Goal: Check status: Check status

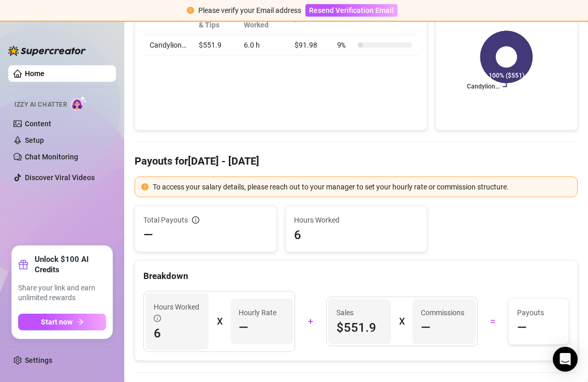
scroll to position [72, 0]
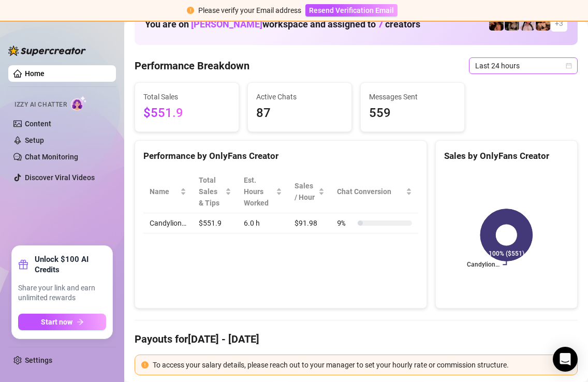
click at [555, 66] on span "Last 24 hours" at bounding box center [523, 66] width 96 height 16
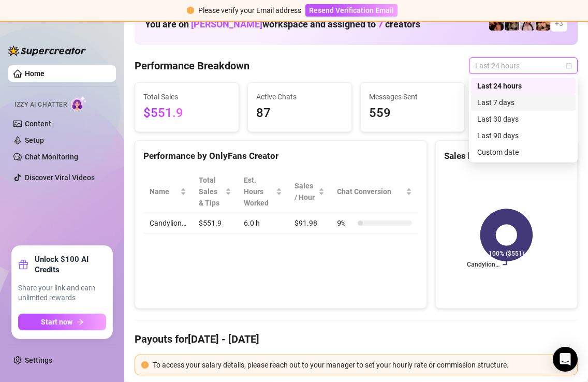
click at [523, 98] on div "Last 7 days" at bounding box center [523, 102] width 92 height 11
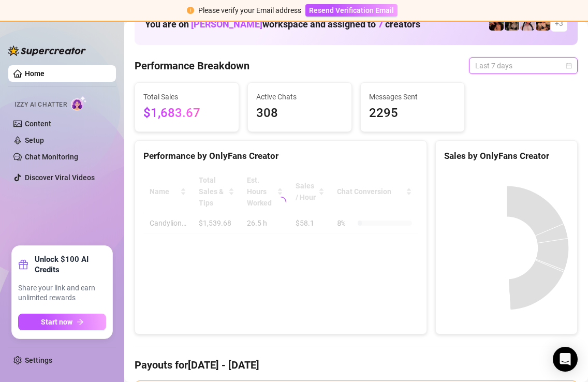
click at [539, 64] on span "Last 7 days" at bounding box center [523, 66] width 96 height 16
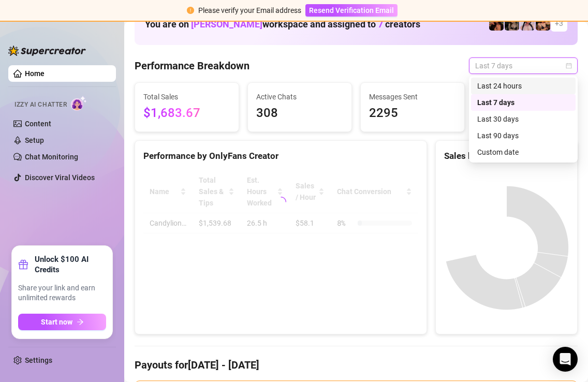
click at [515, 84] on div "Last 24 hours" at bounding box center [523, 85] width 92 height 11
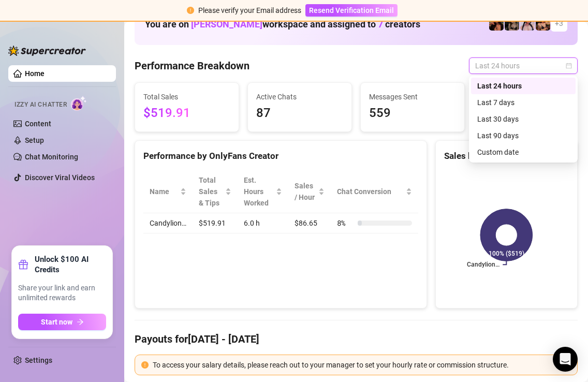
click at [558, 70] on span "Last 24 hours" at bounding box center [523, 66] width 96 height 16
click at [514, 155] on div "Custom date" at bounding box center [523, 151] width 92 height 11
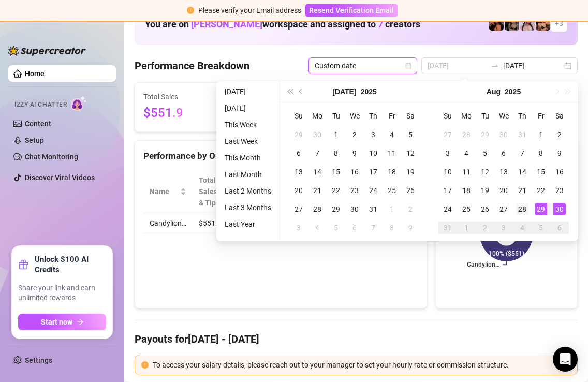
type input "[DATE]"
click at [528, 212] on td "28" at bounding box center [522, 209] width 19 height 19
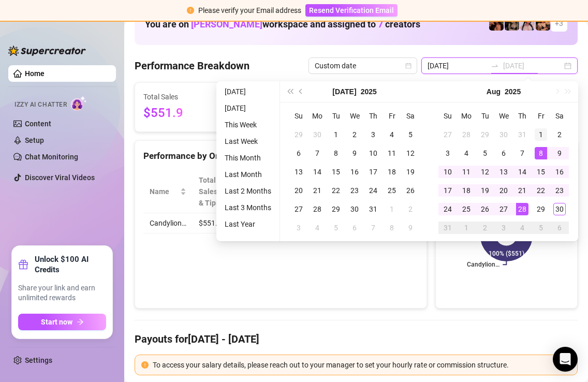
type input "[DATE]"
click at [541, 137] on div "1" at bounding box center [541, 134] width 12 height 12
type input "[DATE]"
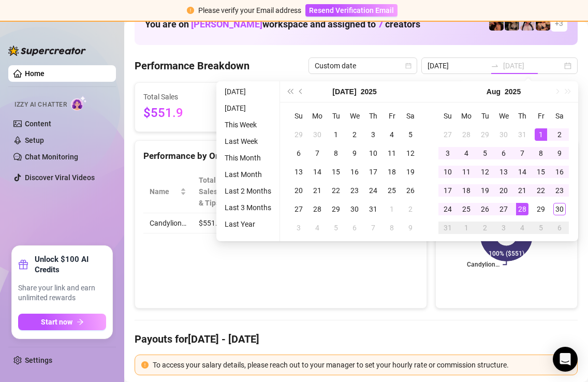
type input "[DATE]"
